Goal: Task Accomplishment & Management: Use online tool/utility

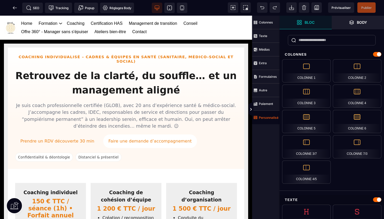
click at [268, 116] on strong "Personnalisé" at bounding box center [269, 118] width 20 height 4
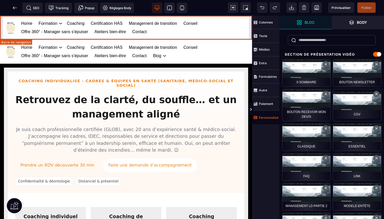
click at [251, 22] on div "Home Formation Management et leadership Gestion des risques en santé Management…" at bounding box center [126, 28] width 252 height 24
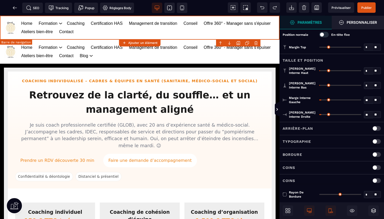
click at [256, 43] on body "B I U S A ******* Ajouter un élément" at bounding box center [192, 109] width 384 height 219
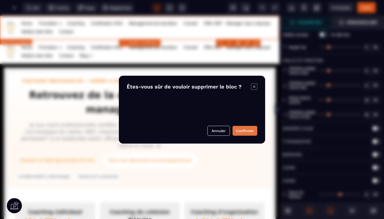
click at [244, 131] on button "Confirmer" at bounding box center [245, 131] width 25 height 10
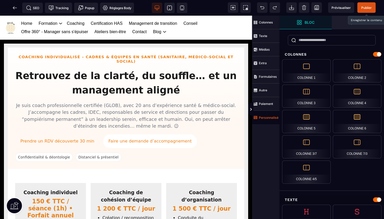
click at [367, 8] on span "Publier" at bounding box center [367, 8] width 10 height 4
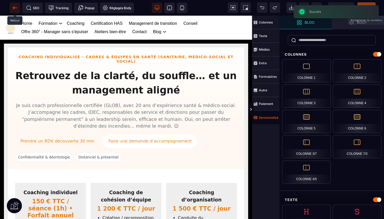
click at [15, 8] on icon at bounding box center [15, 8] width 4 height 0
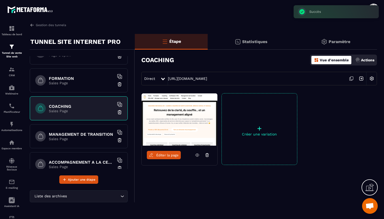
scroll to position [80, 0]
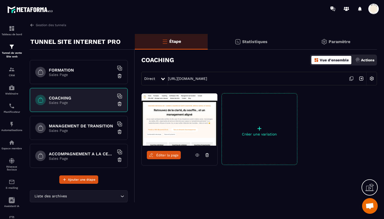
click at [76, 125] on h6 "MANAGEMENT DE TRANSITION" at bounding box center [81, 126] width 65 height 5
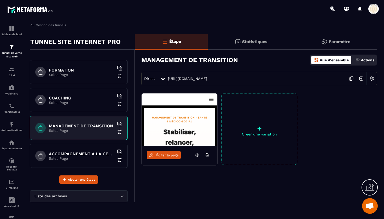
click at [163, 157] on span "Éditer la page" at bounding box center [167, 155] width 22 height 4
